Goal: Transaction & Acquisition: Purchase product/service

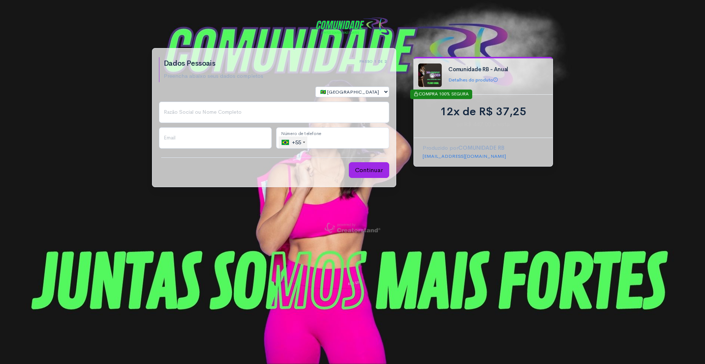
drag, startPoint x: 523, startPoint y: 125, endPoint x: 424, endPoint y: 120, distance: 99.6
click at [424, 120] on span "ou R$ 447,00 à vista" at bounding box center [483, 124] width 121 height 9
